Goal: Information Seeking & Learning: Learn about a topic

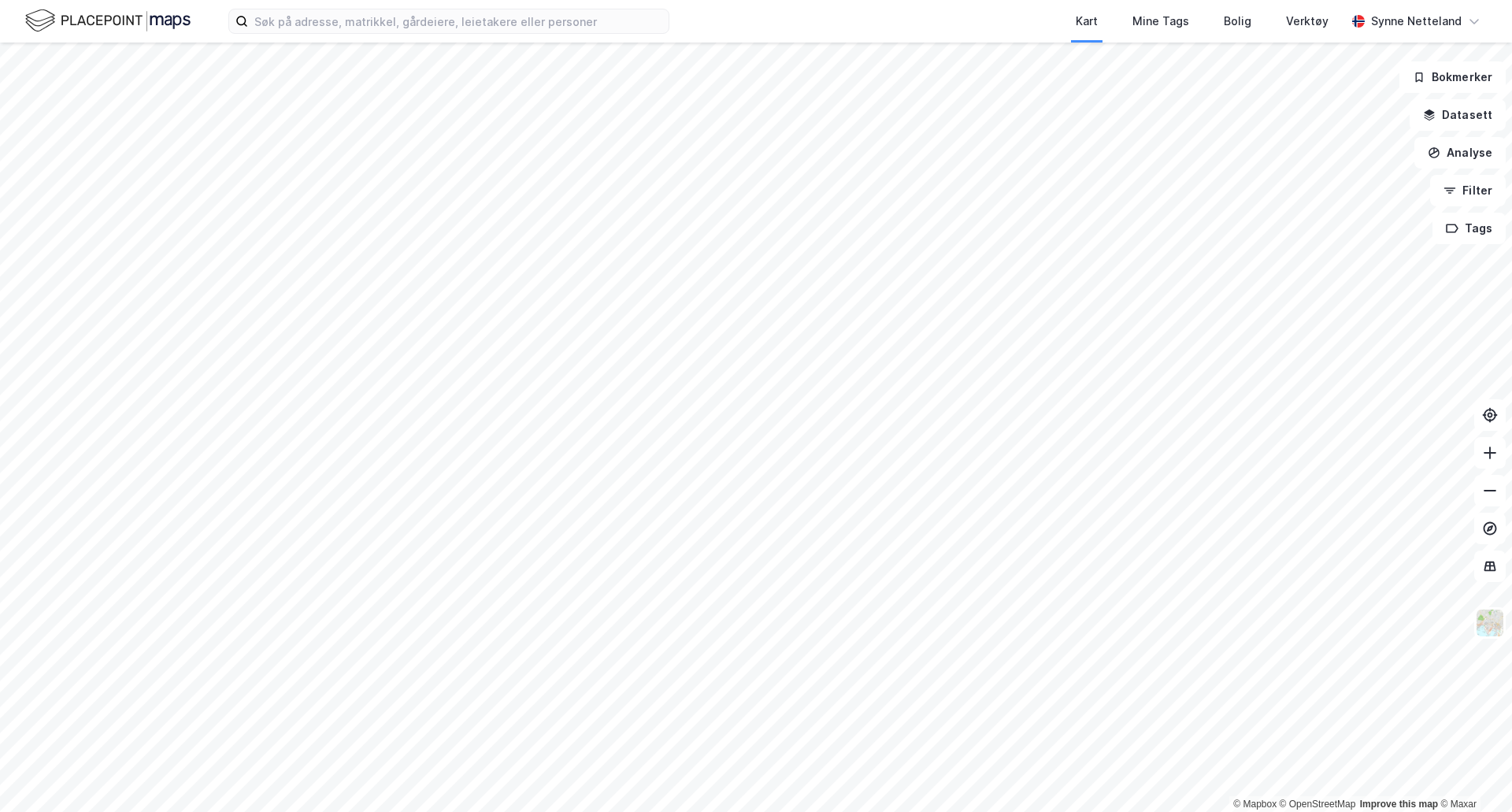
drag, startPoint x: 208, startPoint y: 14, endPoint x: 41, endPoint y: 24, distance: 167.3
click at [41, 24] on div "Kart Mine Tags Bolig Verktøy [PERSON_NAME]" at bounding box center [756, 21] width 1512 height 43
click at [278, 20] on input at bounding box center [458, 21] width 421 height 24
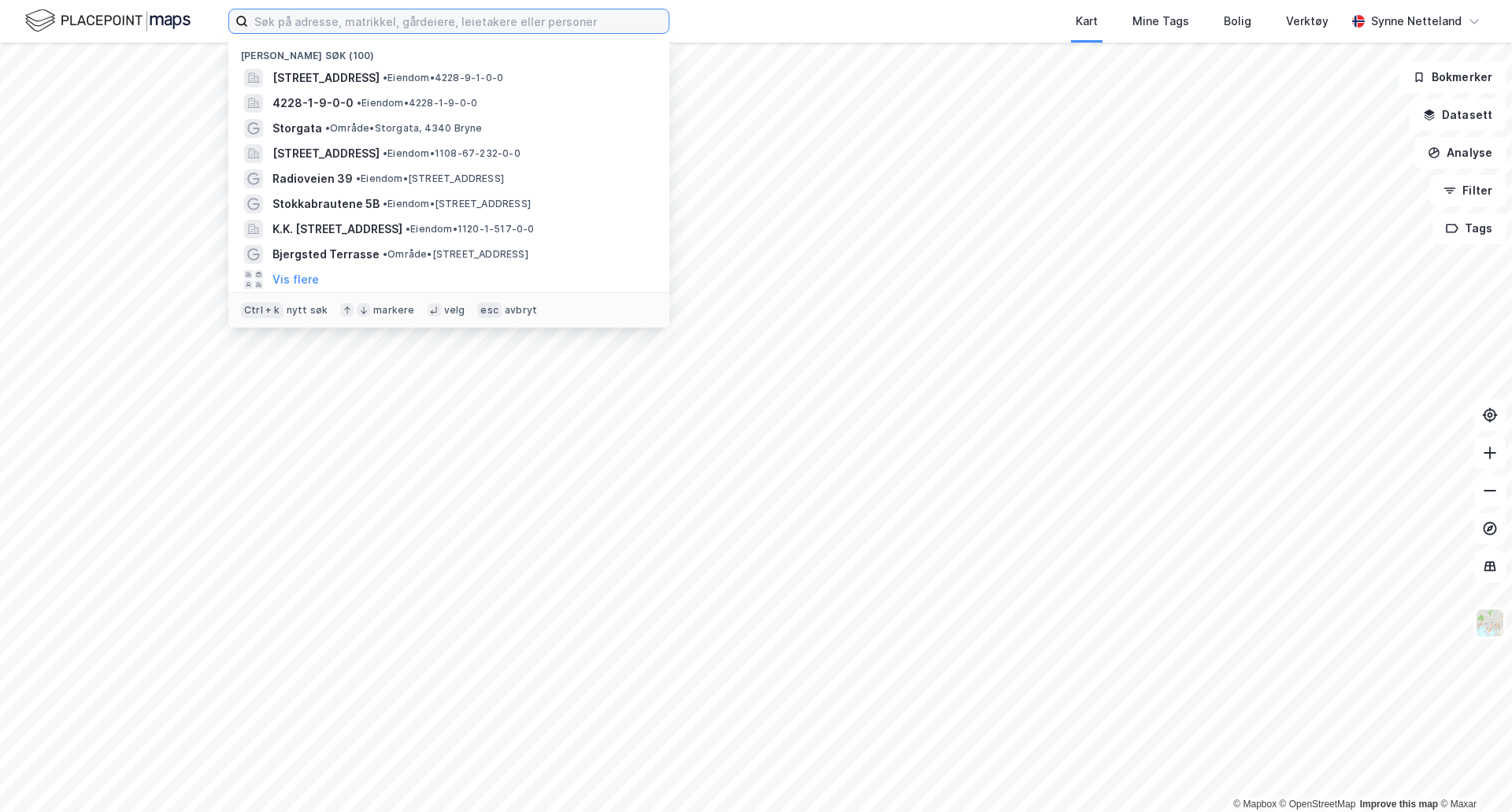
click at [297, 25] on input at bounding box center [458, 21] width 421 height 24
click at [430, 21] on input at bounding box center [458, 21] width 421 height 24
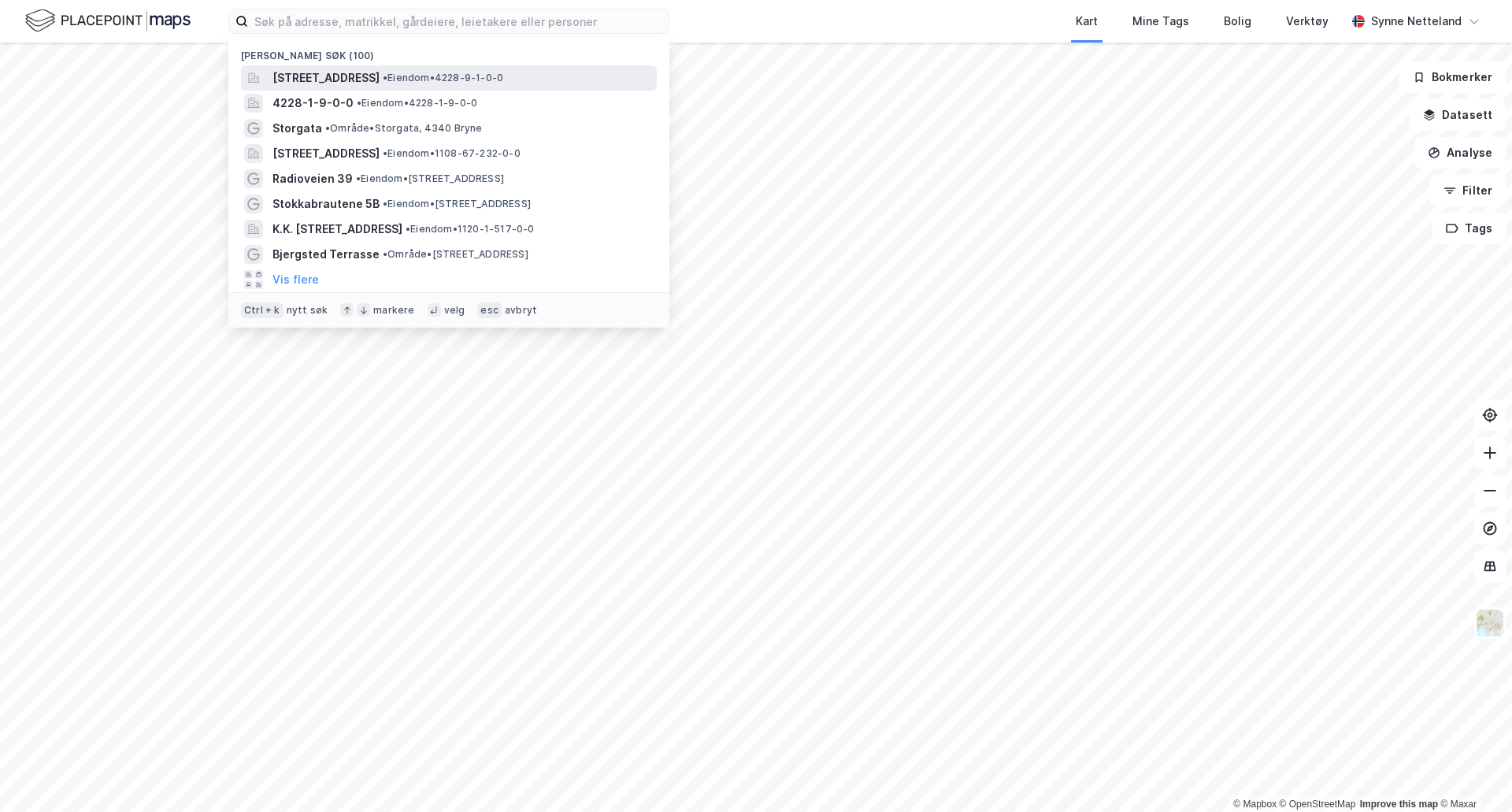
click at [434, 66] on div "[STREET_ADDRESS] • Eiendom • 4228-9-1-0-0" at bounding box center [449, 78] width 416 height 25
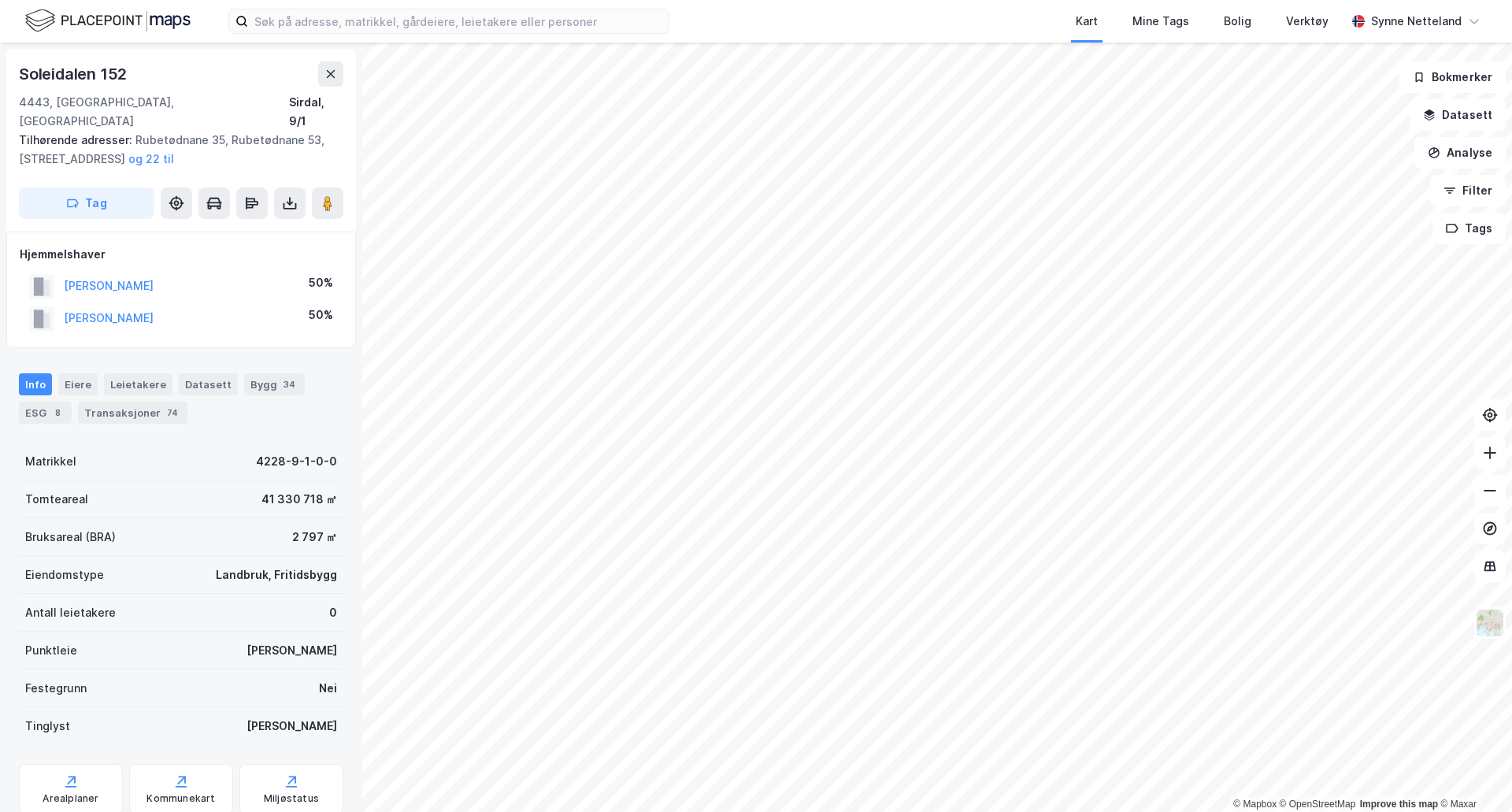
click at [921, 20] on div "Kart Mine Tags Bolig Verktøy [PERSON_NAME] © Mapbox © OpenStreetMap Improve thi…" at bounding box center [756, 406] width 1512 height 812
drag, startPoint x: 334, startPoint y: 294, endPoint x: 281, endPoint y: 249, distance: 69.5
click at [281, 249] on div "Hjemmelshaver [PERSON_NAME] 50% [PERSON_NAME] 50%" at bounding box center [181, 289] width 323 height 90
click at [282, 273] on div "[PERSON_NAME] 50%" at bounding box center [181, 286] width 323 height 33
drag, startPoint x: 333, startPoint y: 297, endPoint x: 183, endPoint y: 259, distance: 154.7
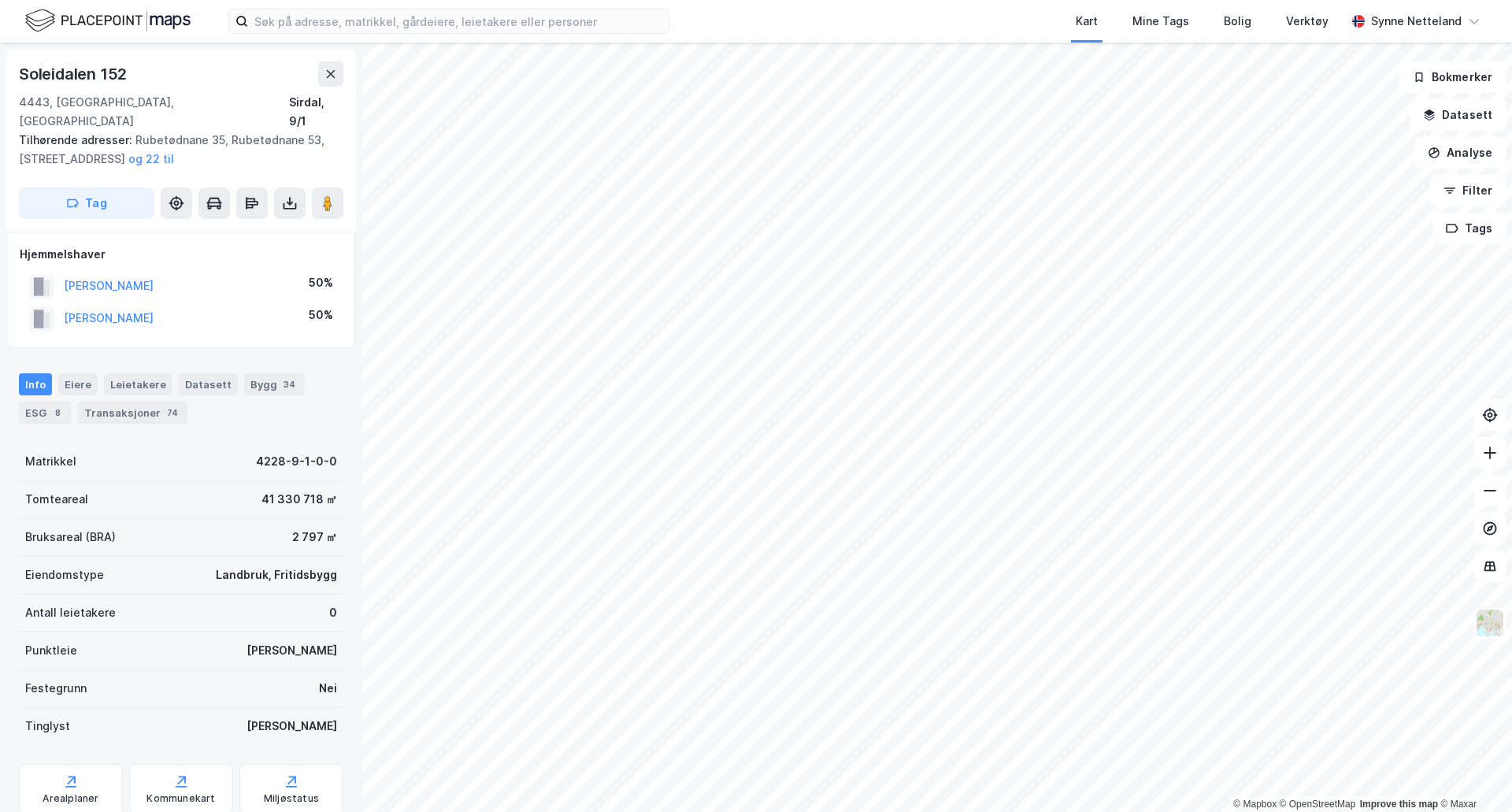
click at [183, 270] on div "[PERSON_NAME] 50% [PERSON_NAME] 50%" at bounding box center [181, 302] width 323 height 64
click at [201, 270] on div "[PERSON_NAME] 50%" at bounding box center [181, 286] width 323 height 33
